Goal: Communication & Community: Answer question/provide support

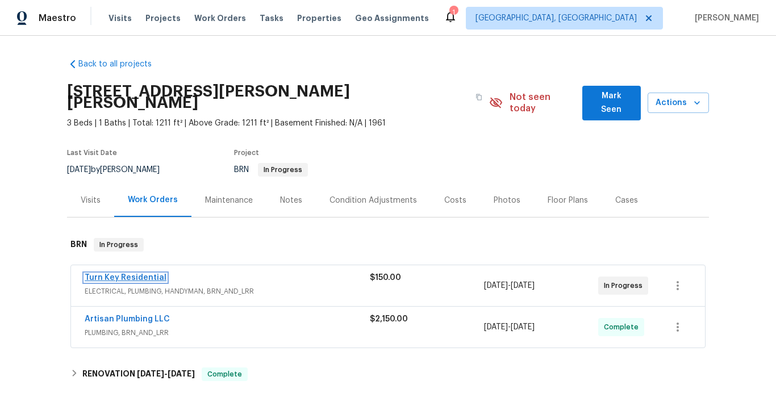
click at [152, 274] on link "Turn Key Residential" at bounding box center [126, 278] width 82 height 8
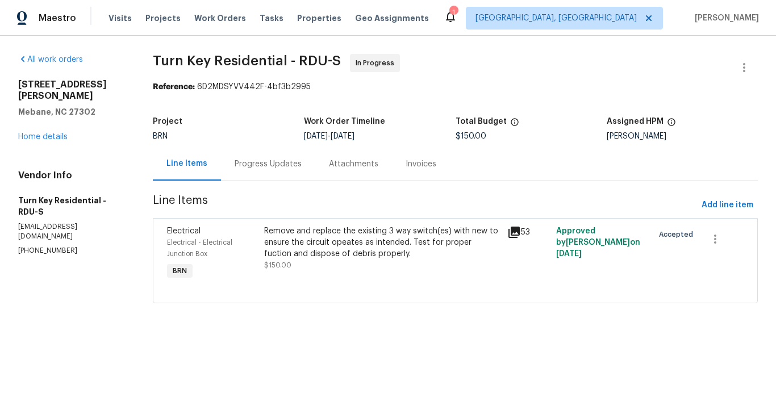
click at [285, 162] on div "Progress Updates" at bounding box center [268, 163] width 67 height 11
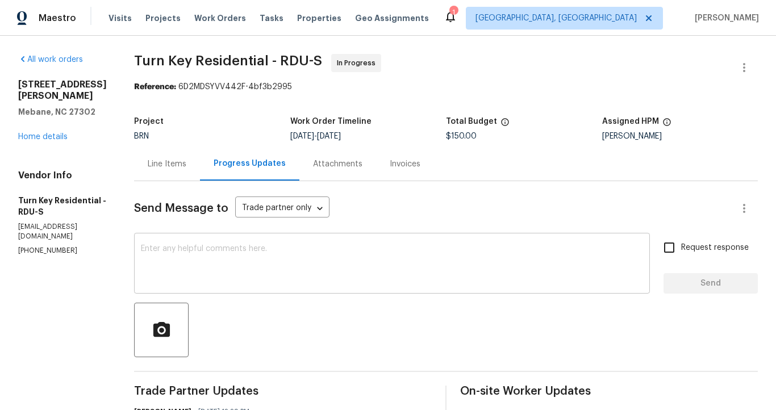
click at [270, 268] on textarea at bounding box center [392, 265] width 502 height 40
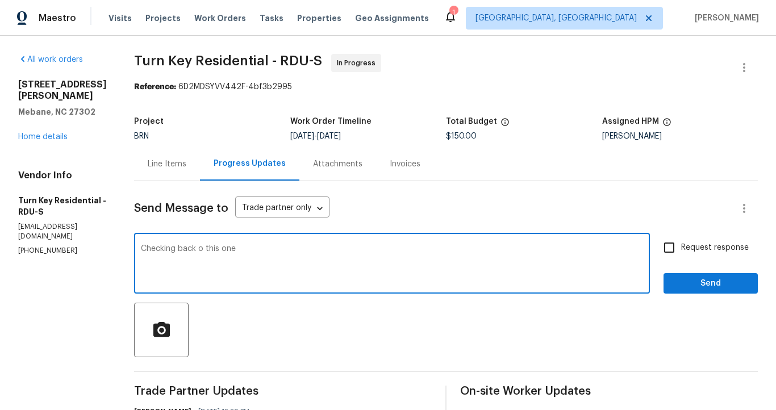
click at [231, 250] on textarea "Checking back o this one" at bounding box center [392, 265] width 502 height 40
click at [284, 249] on textarea "Checking back on this one" at bounding box center [392, 265] width 502 height 40
type textarea "Checking back on this one, has it been completed?"
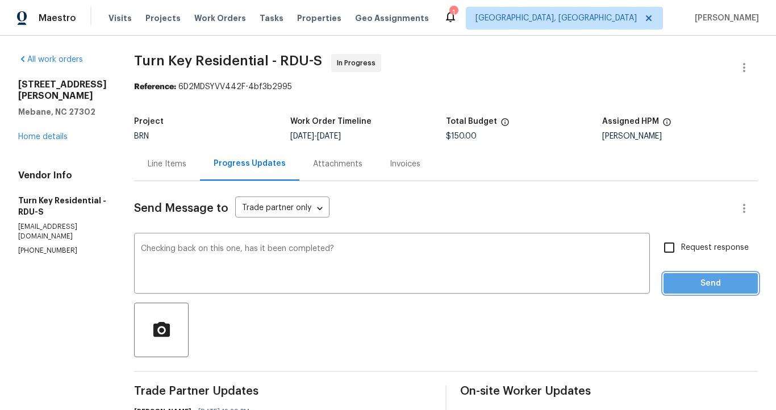
click at [691, 285] on span "Send" at bounding box center [710, 284] width 76 height 14
